Goal: Task Accomplishment & Management: Use online tool/utility

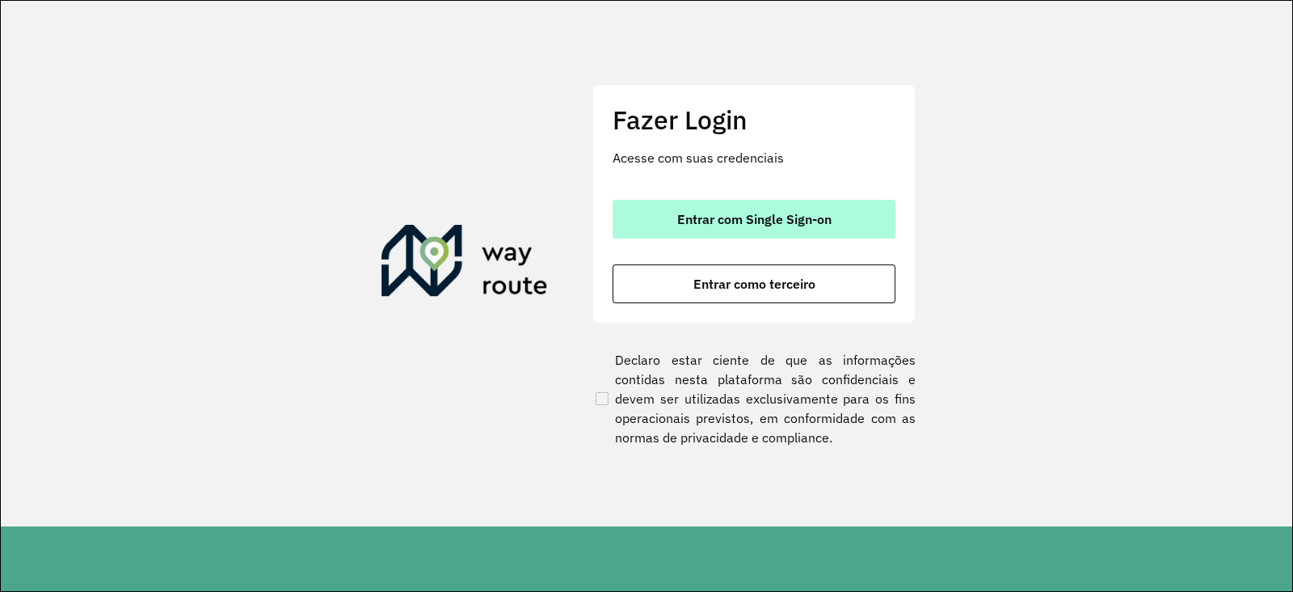
click at [719, 221] on span "Entrar com Single Sign-on" at bounding box center [754, 219] width 154 height 13
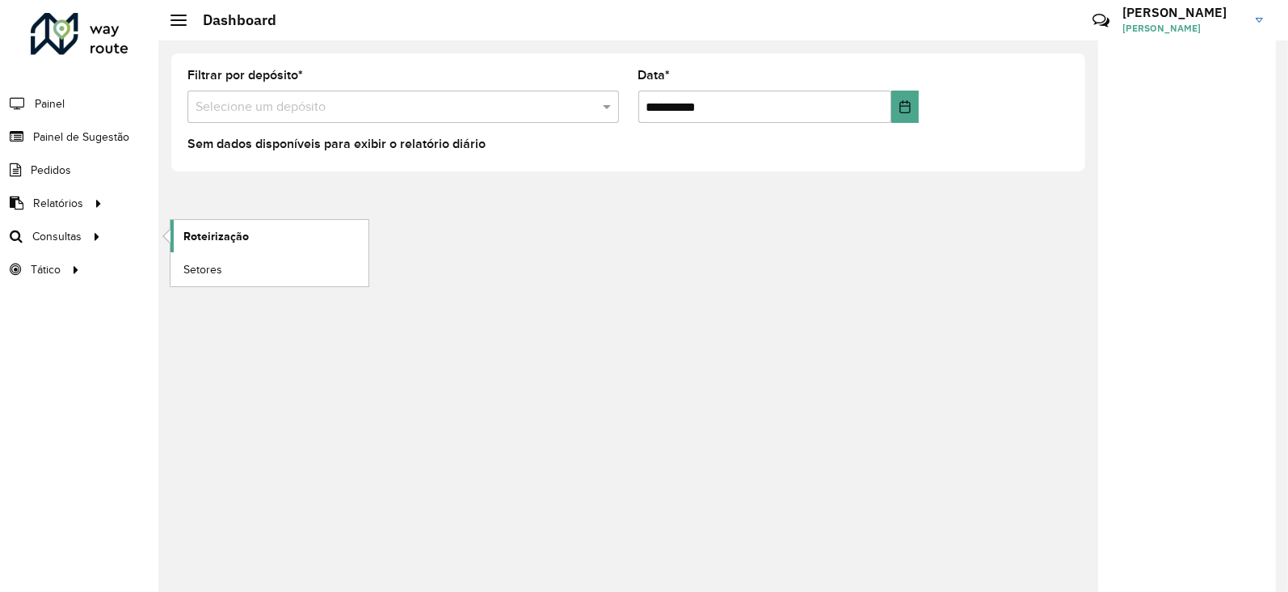
click at [251, 234] on link "Roteirização" at bounding box center [270, 236] width 198 height 32
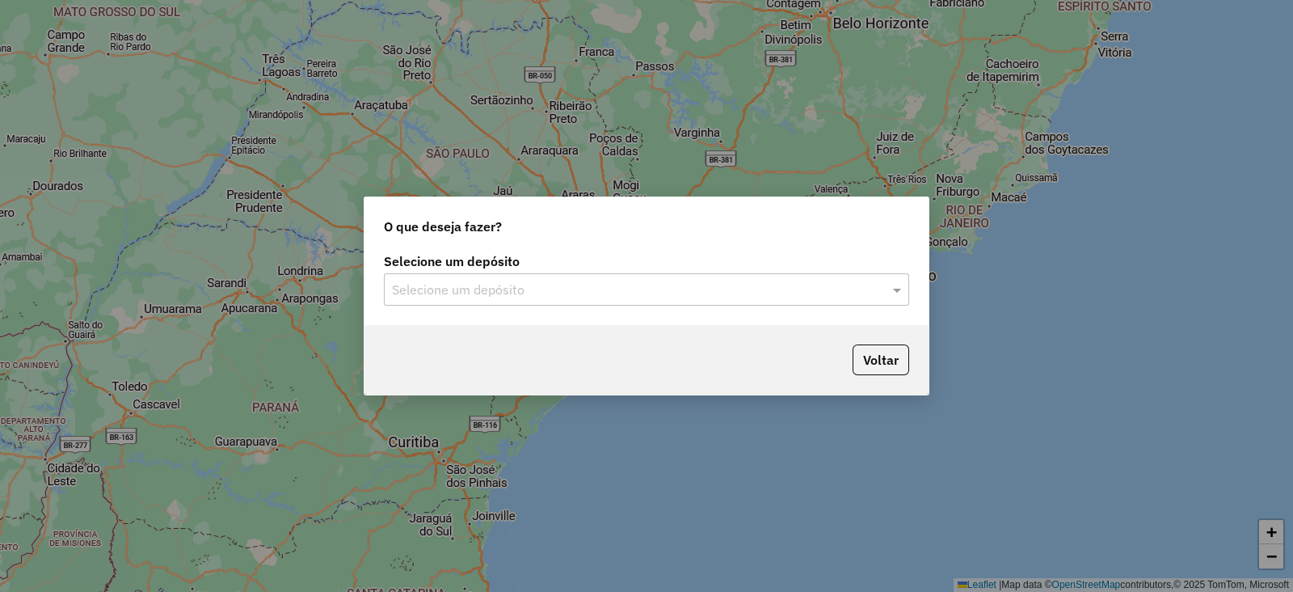
click at [551, 291] on input "text" at bounding box center [630, 289] width 477 height 19
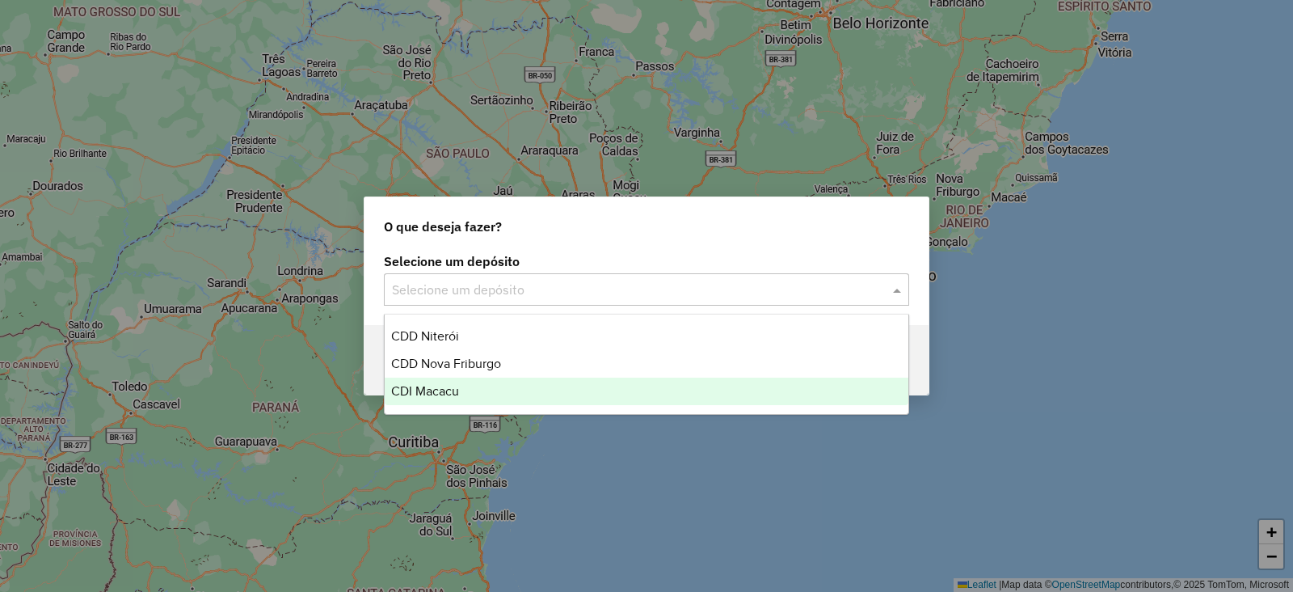
click at [422, 386] on span "CDI Macacu" at bounding box center [425, 391] width 68 height 14
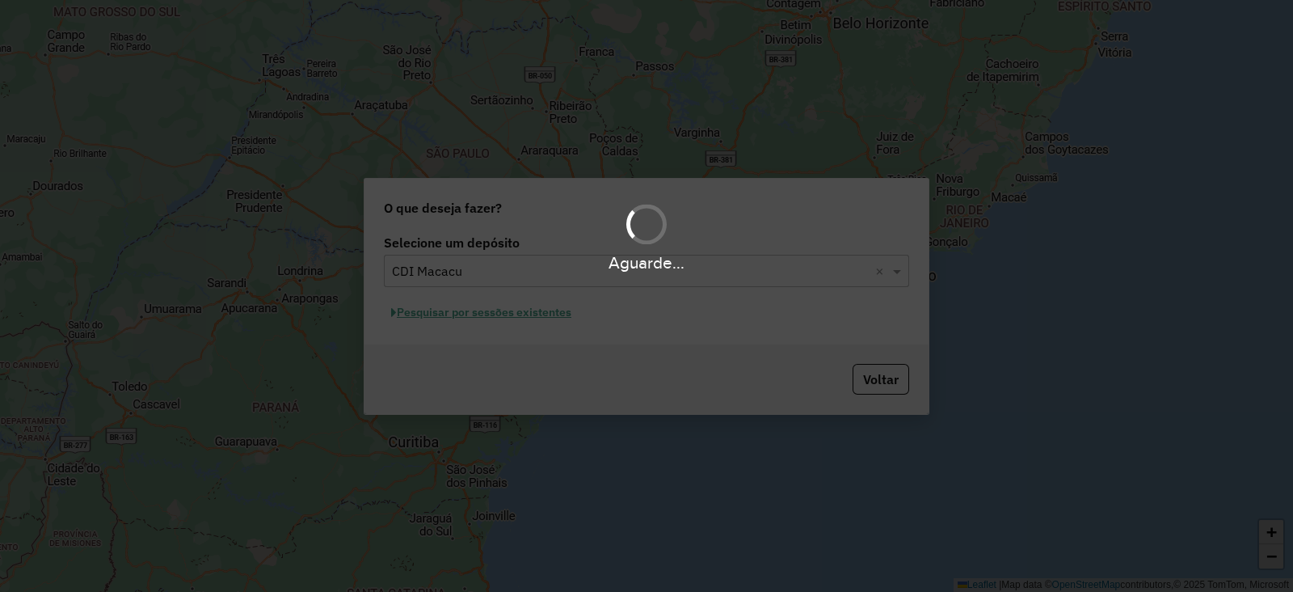
click at [486, 318] on div "Aguarde..." at bounding box center [646, 296] width 1293 height 592
click at [474, 314] on div "Aguarde..." at bounding box center [646, 296] width 1293 height 592
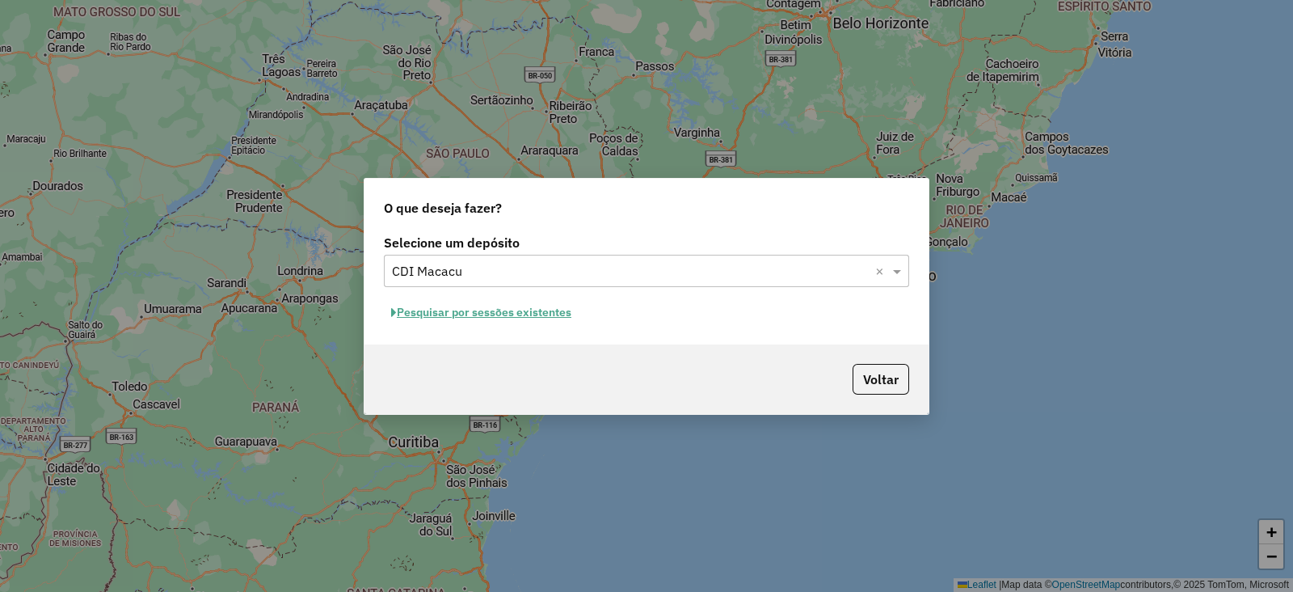
click at [478, 310] on button "Pesquisar por sessões existentes" at bounding box center [481, 312] width 195 height 25
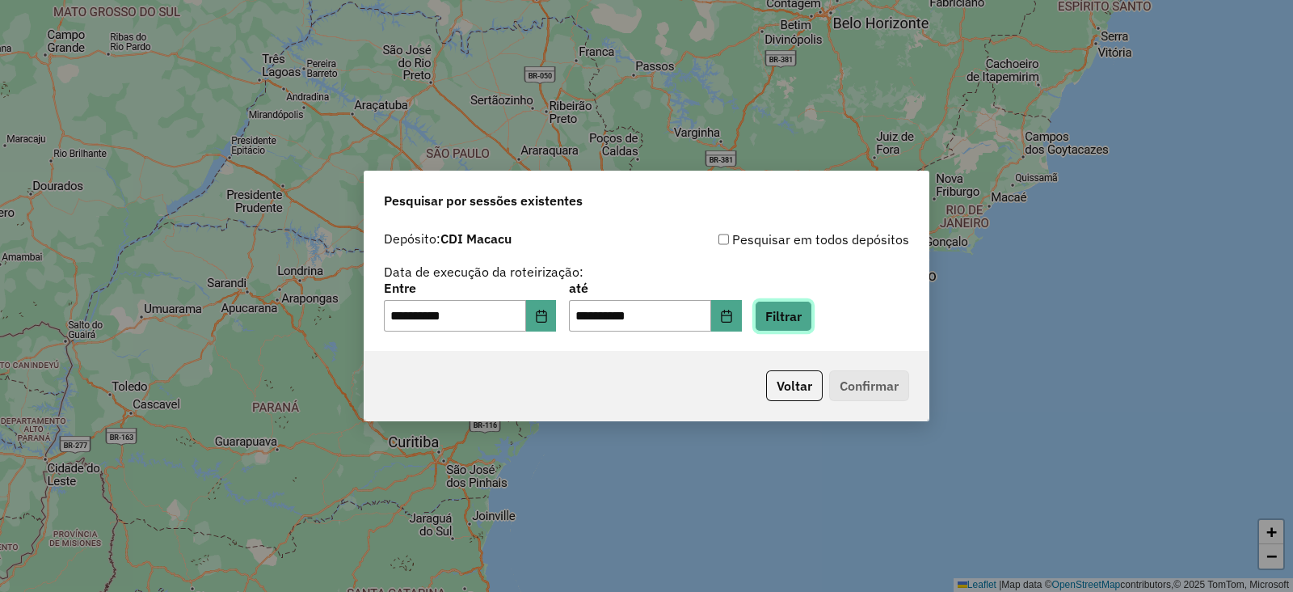
click at [808, 321] on button "Filtrar" at bounding box center [783, 316] width 57 height 31
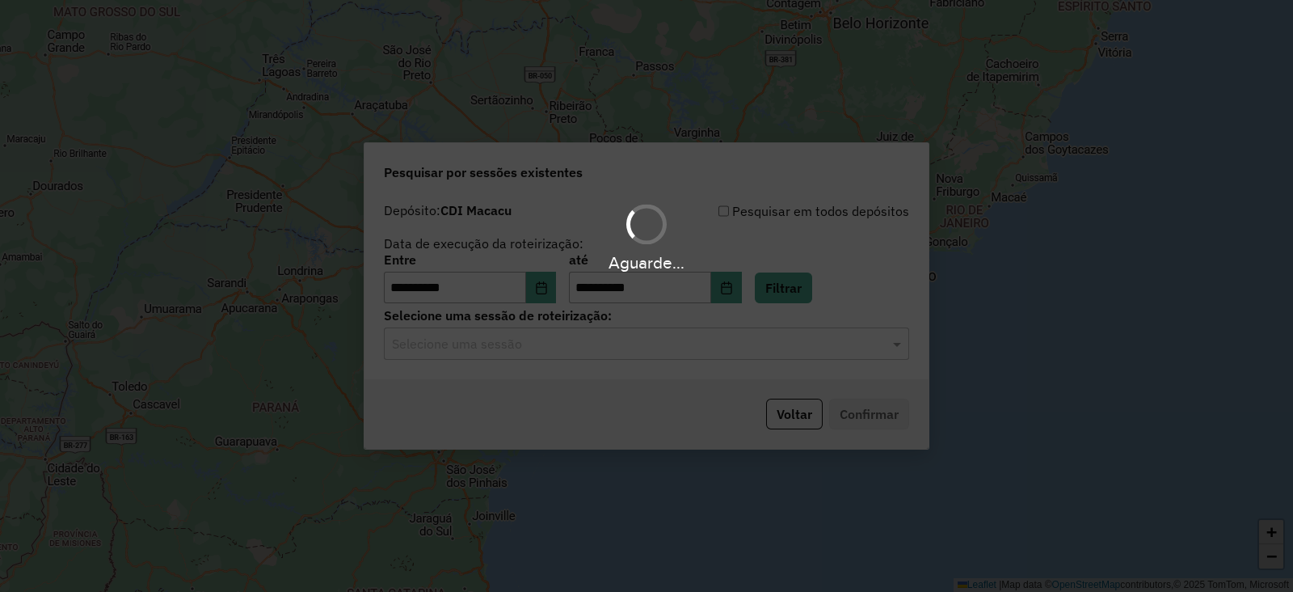
click at [499, 350] on div "Aguarde..." at bounding box center [646, 296] width 1293 height 592
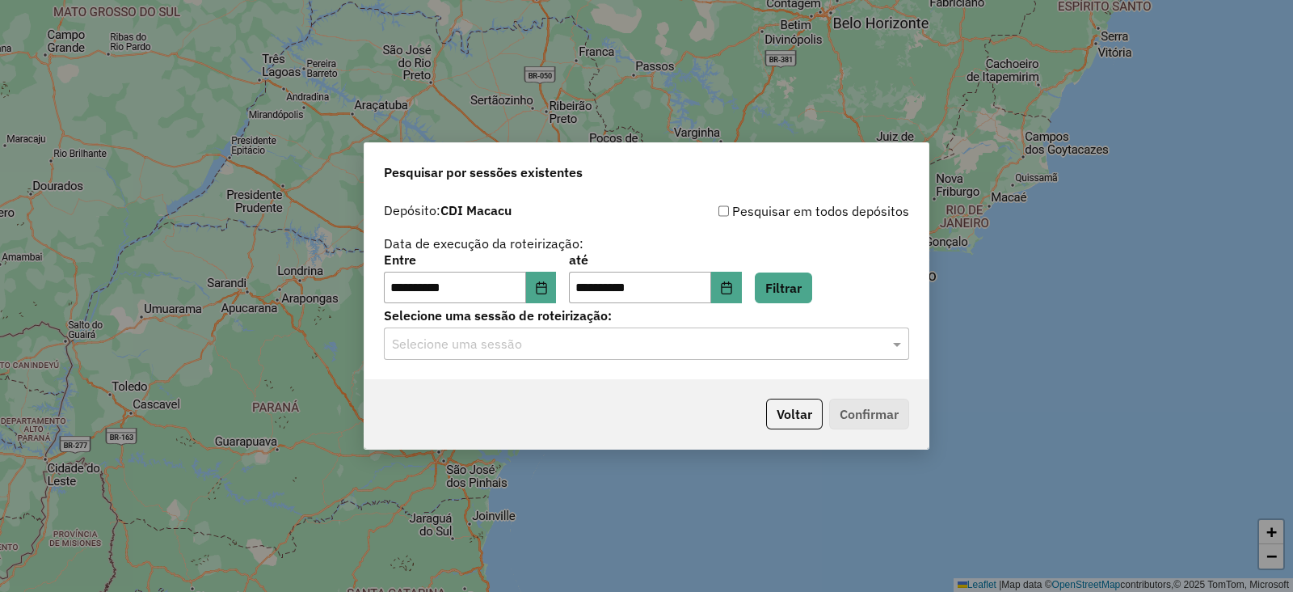
click at [480, 346] on input "text" at bounding box center [630, 344] width 477 height 19
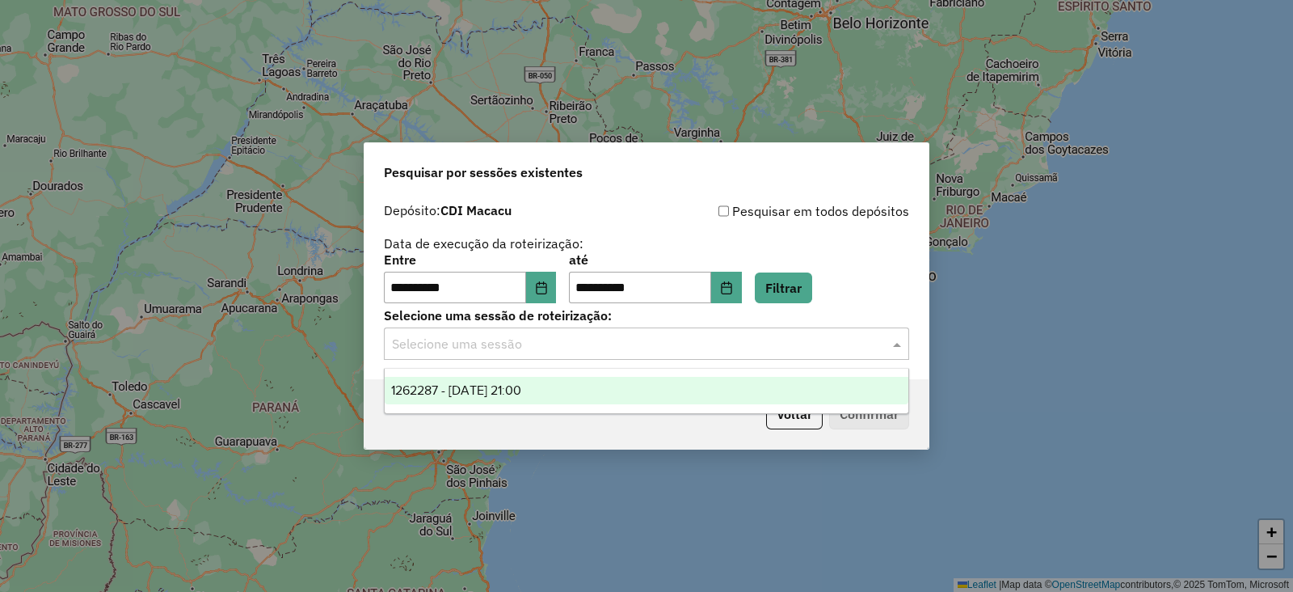
drag, startPoint x: 477, startPoint y: 388, endPoint x: 566, endPoint y: 385, distance: 89.0
click at [484, 387] on span "1262287 - 09/09/2025 21:00" at bounding box center [456, 390] width 130 height 14
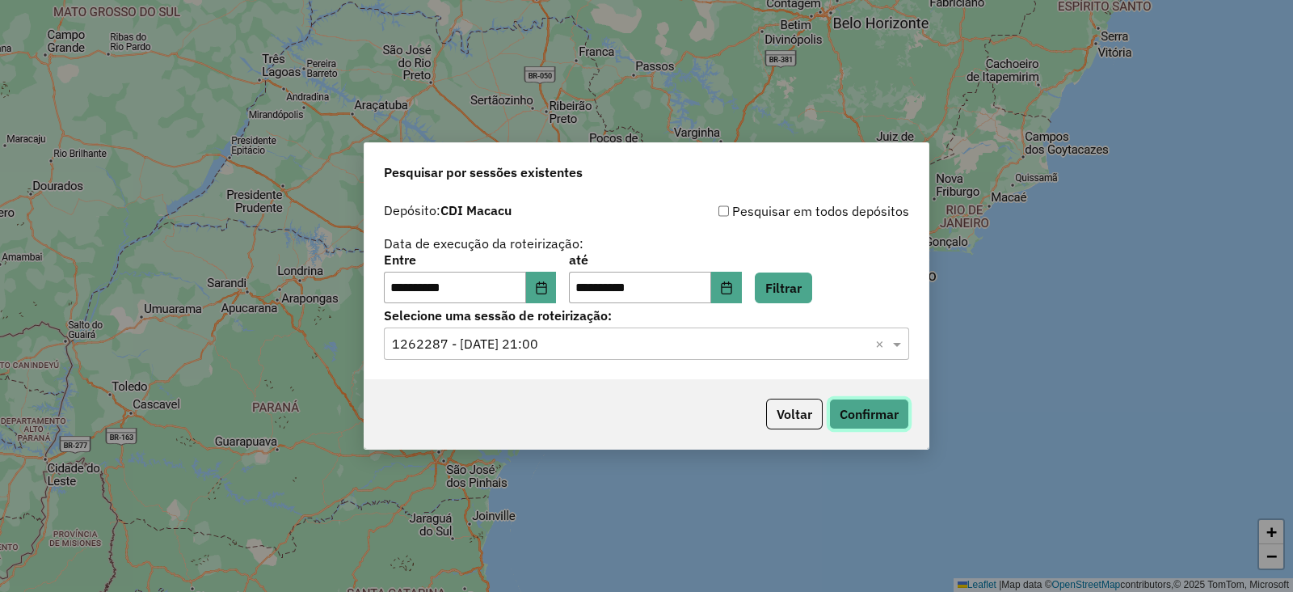
click at [875, 402] on button "Confirmar" at bounding box center [869, 413] width 80 height 31
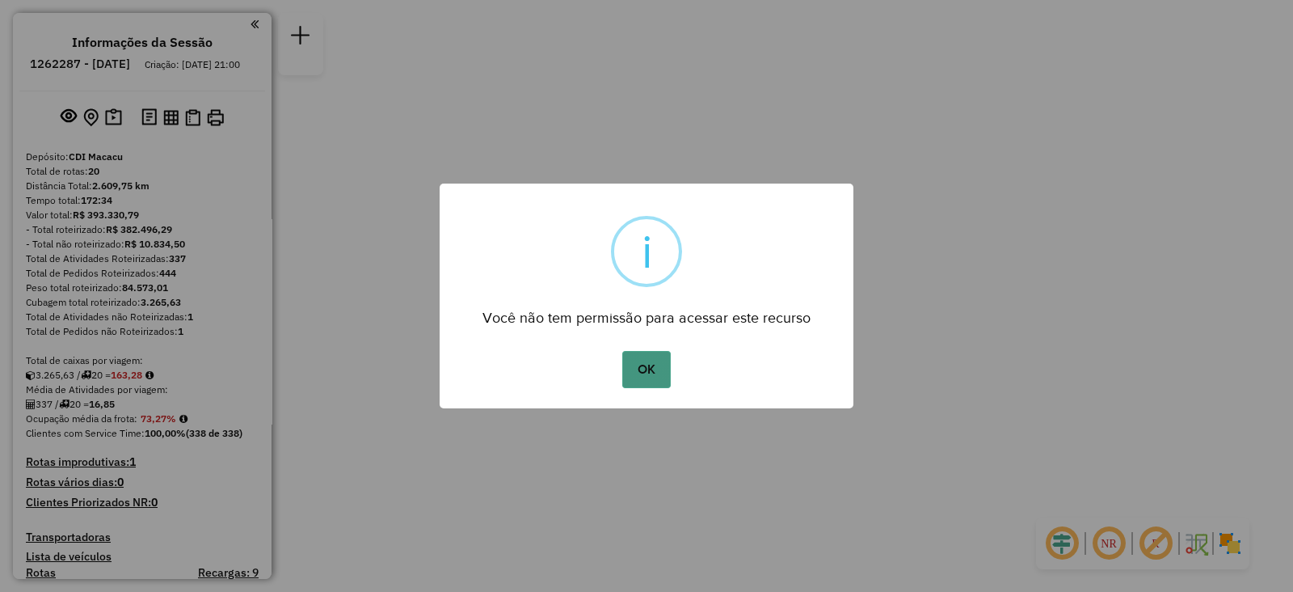
click at [646, 372] on button "OK" at bounding box center [646, 369] width 48 height 37
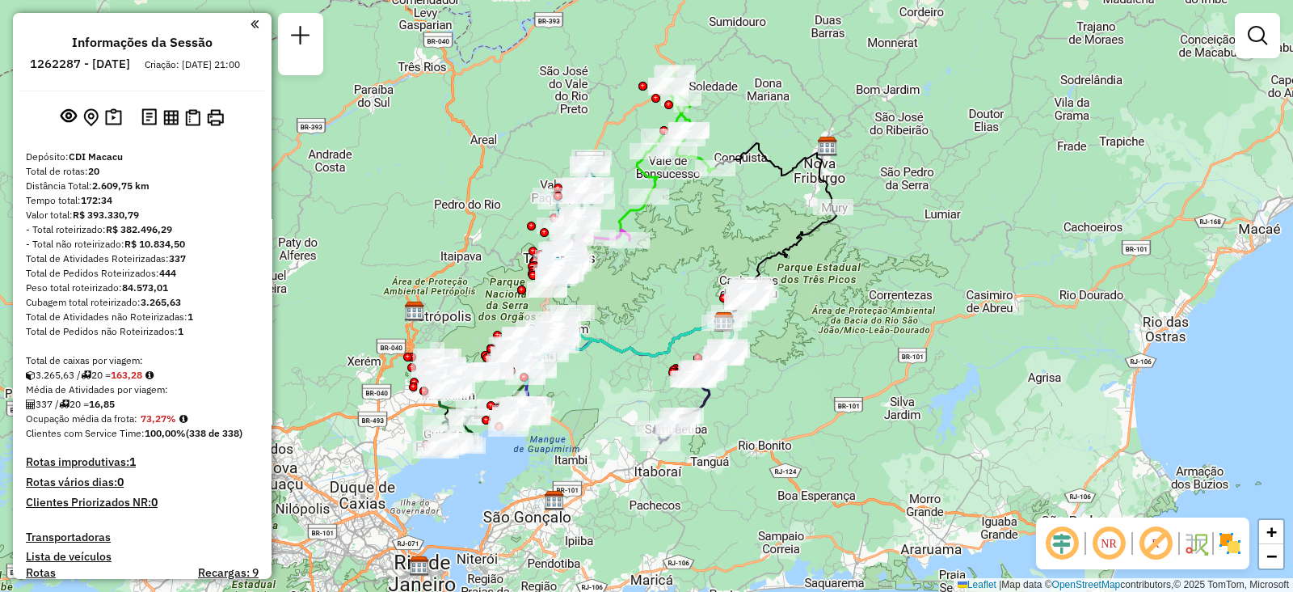
drag, startPoint x: 663, startPoint y: 213, endPoint x: 729, endPoint y: 229, distance: 68.0
click at [729, 229] on div "Janela de atendimento Grade de atendimento Capacidade Transportadoras Veículos …" at bounding box center [646, 296] width 1293 height 592
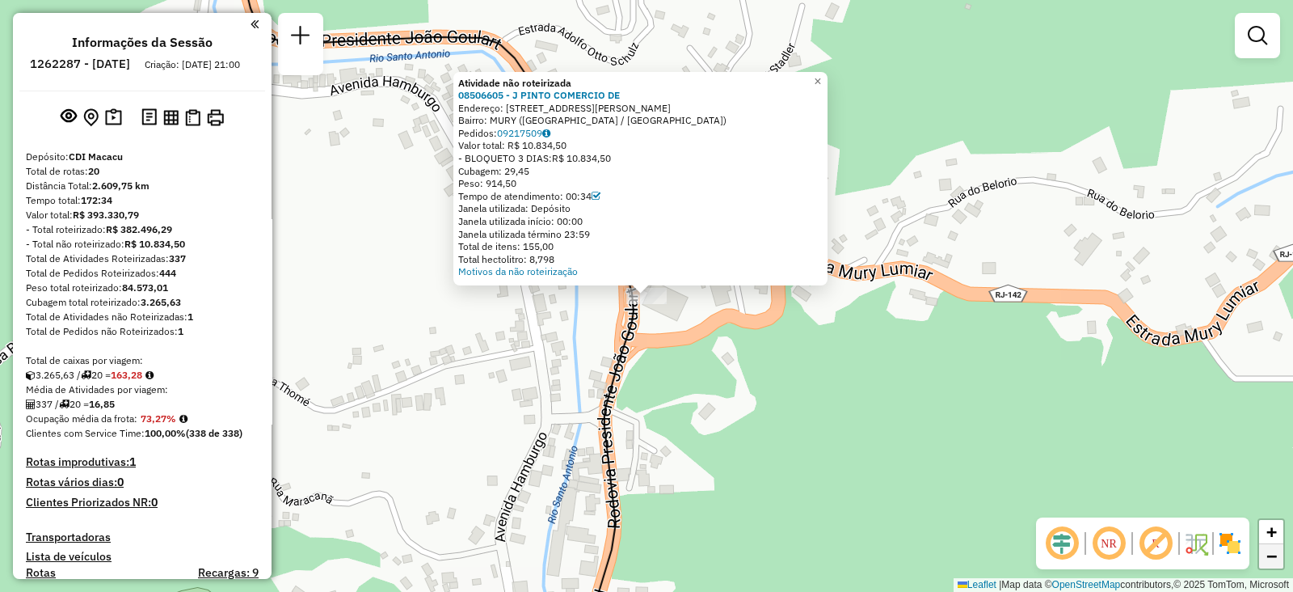
click at [1277, 555] on span "−" at bounding box center [1271, 556] width 11 height 20
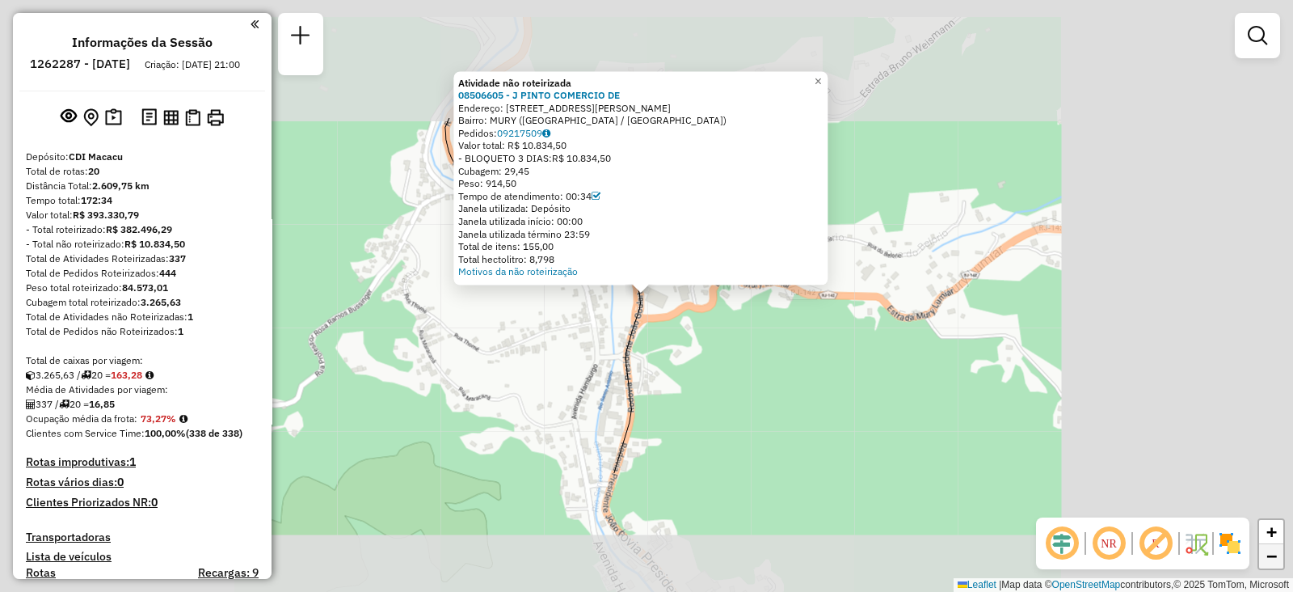
click at [1277, 555] on span "−" at bounding box center [1271, 556] width 11 height 20
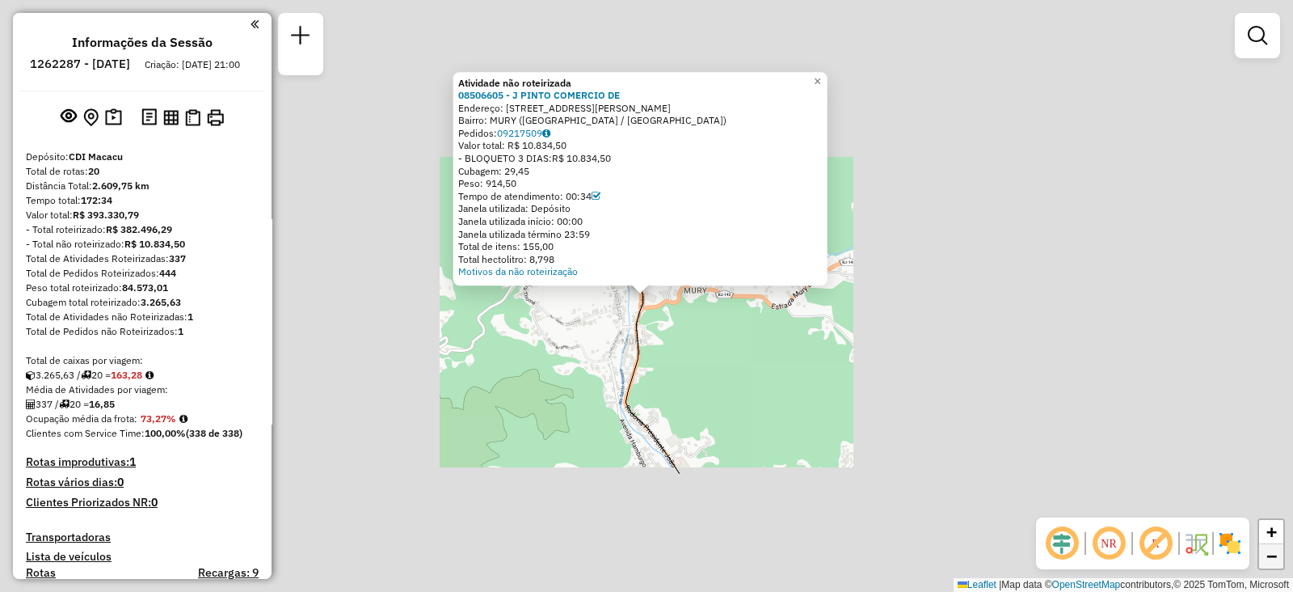
click at [1277, 555] on span "−" at bounding box center [1271, 556] width 11 height 20
click at [1276, 555] on span "−" at bounding box center [1271, 556] width 11 height 20
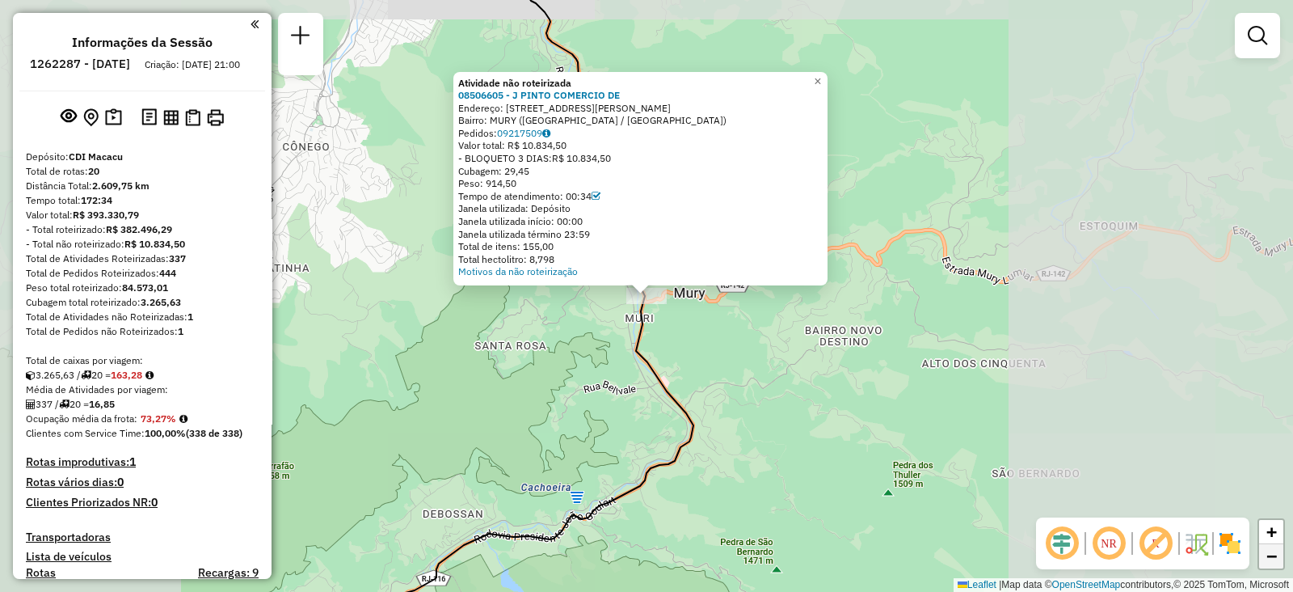
click at [1268, 552] on span "−" at bounding box center [1271, 556] width 11 height 20
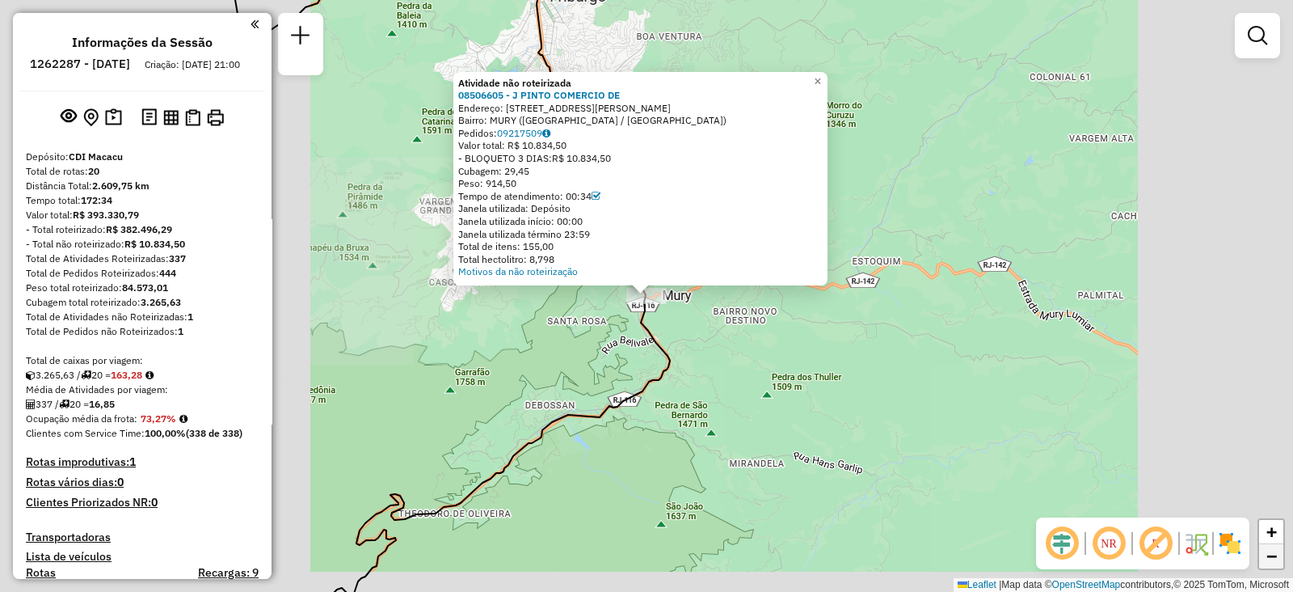
click at [1268, 552] on span "−" at bounding box center [1271, 556] width 11 height 20
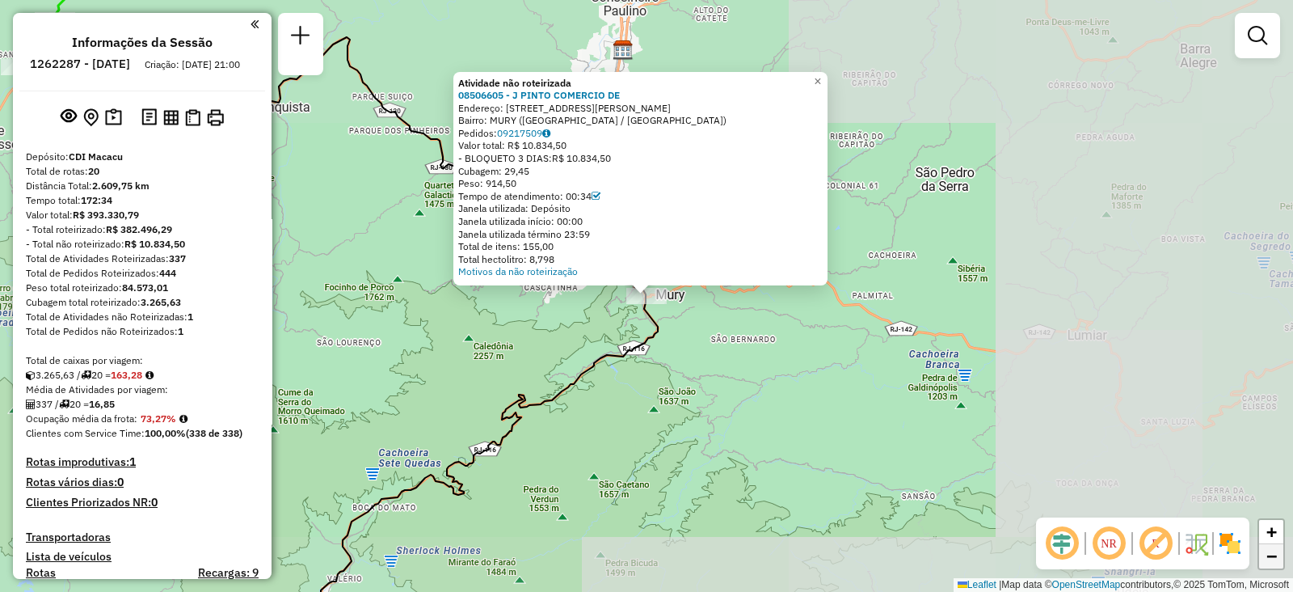
click at [1268, 552] on span "−" at bounding box center [1271, 556] width 11 height 20
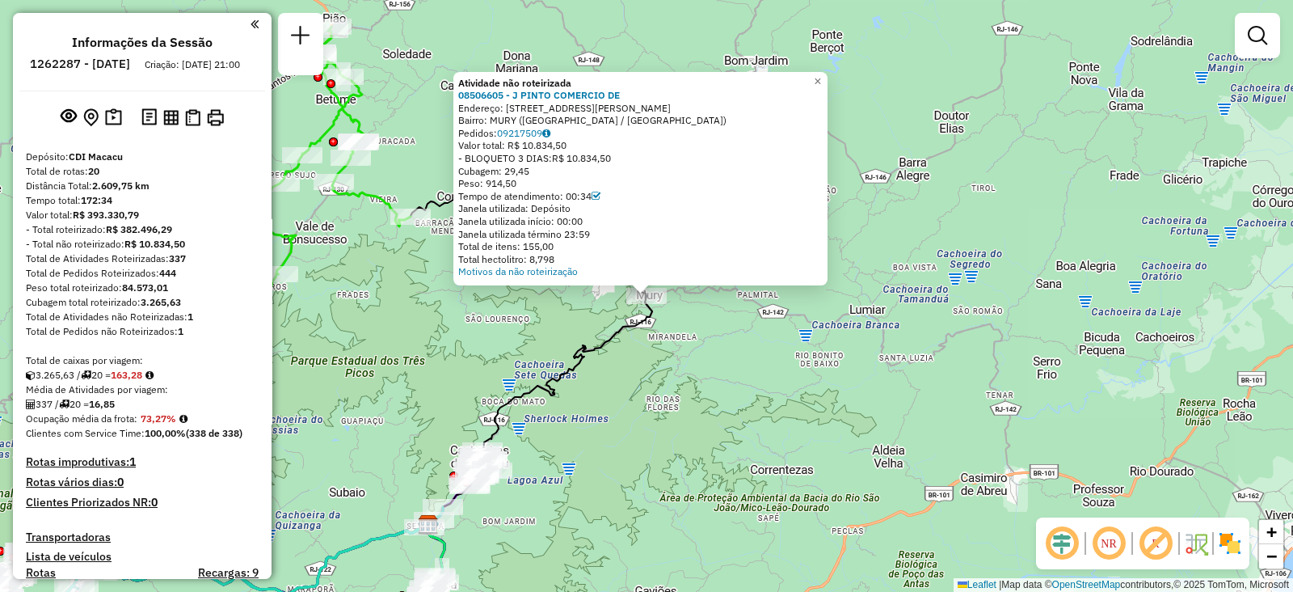
click at [421, 325] on div "Atividade não roteirizada 08506605 - J PINTO COMERCIO DE Endereço: AV [PERSON_N…" at bounding box center [646, 296] width 1293 height 592
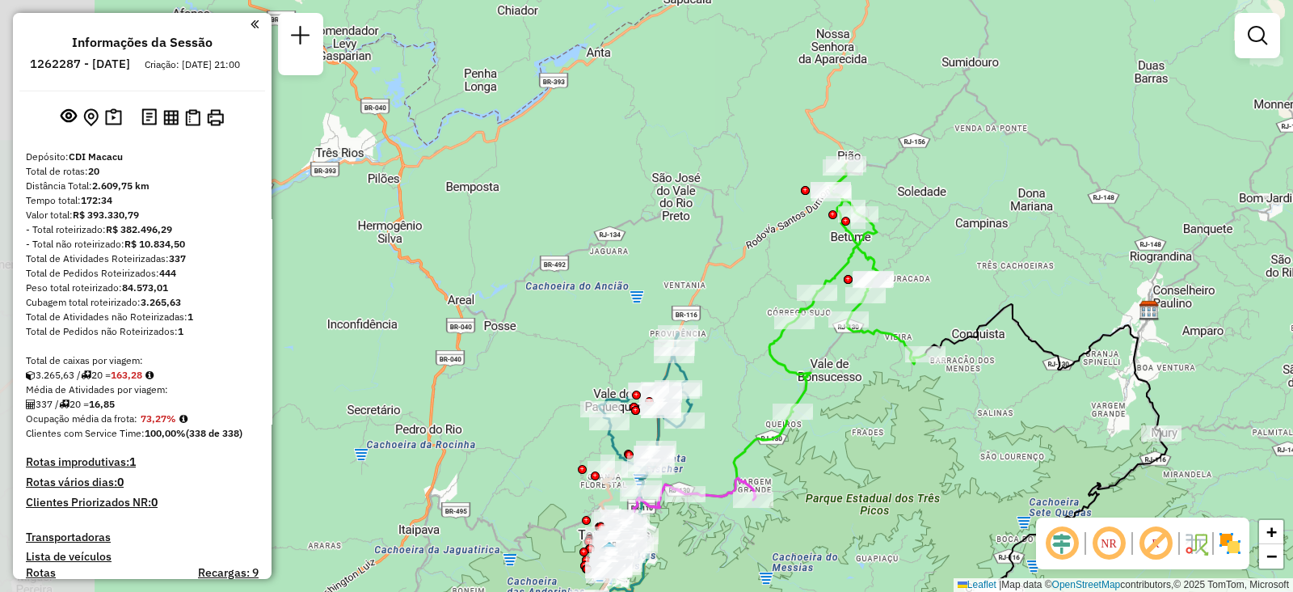
drag, startPoint x: 447, startPoint y: 318, endPoint x: 909, endPoint y: 430, distance: 475.7
click at [912, 436] on div "Janela de atendimento Grade de atendimento Capacidade Transportadoras Veículos …" at bounding box center [646, 296] width 1293 height 592
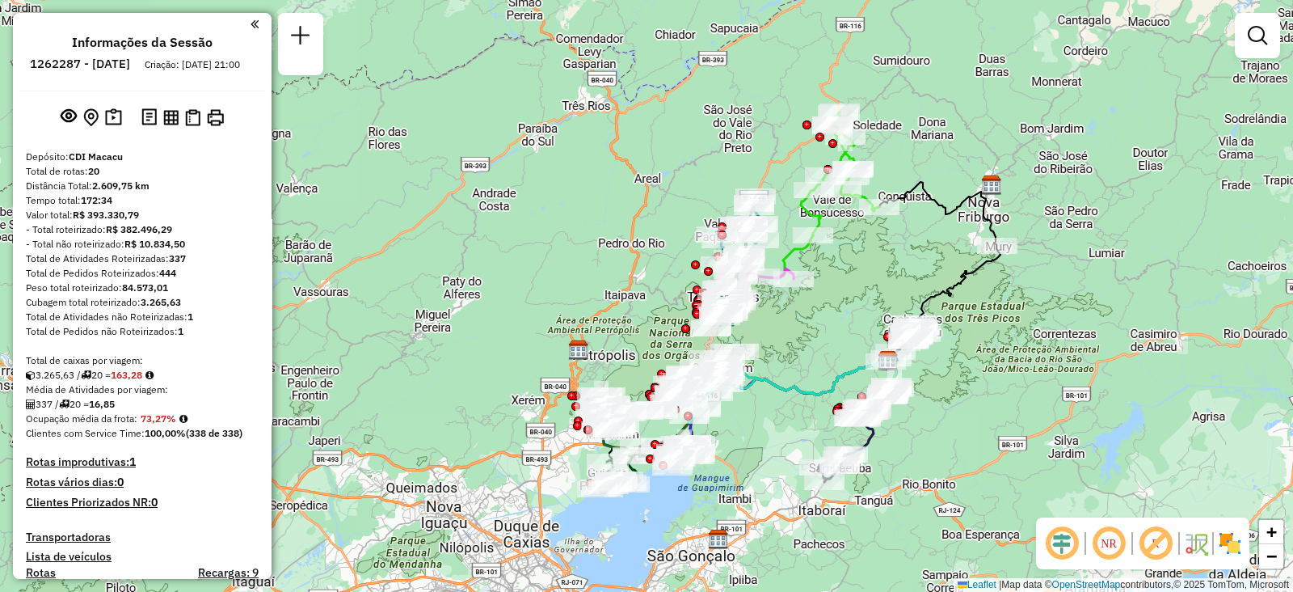
drag, startPoint x: 878, startPoint y: 351, endPoint x: 875, endPoint y: 246, distance: 105.1
click at [875, 246] on div "Janela de atendimento Grade de atendimento Capacidade Transportadoras Veículos …" at bounding box center [646, 296] width 1293 height 592
click at [851, 309] on div "Rota 7 - Placa JBF1J27 08512449 - CANTINHO DO PESCADO Janela de atendimento Gra…" at bounding box center [646, 296] width 1293 height 592
